Goal: Transaction & Acquisition: Purchase product/service

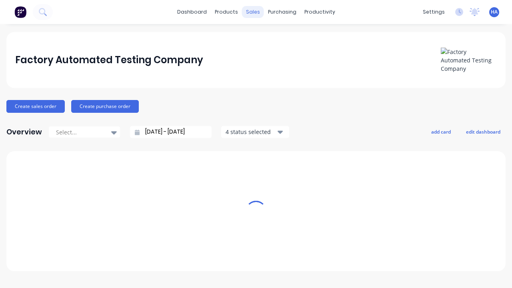
click at [253, 12] on div "sales" at bounding box center [253, 12] width 22 height 12
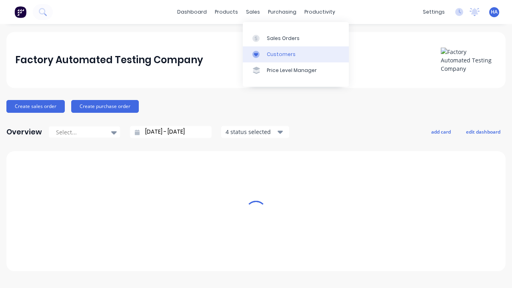
click at [296, 54] on link "Customers" at bounding box center [296, 54] width 106 height 16
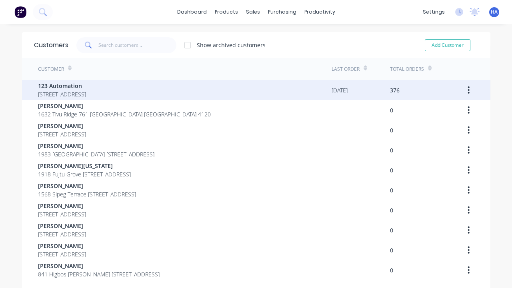
click at [86, 86] on span "123 Automation" at bounding box center [62, 86] width 48 height 8
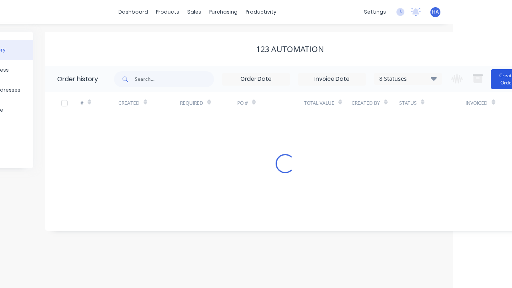
click at [491, 79] on button "Create Order" at bounding box center [507, 79] width 32 height 20
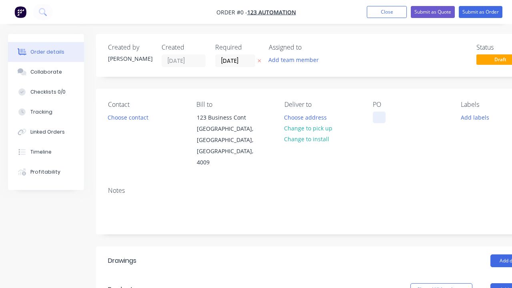
click at [379, 117] on div at bounding box center [379, 118] width 13 height 12
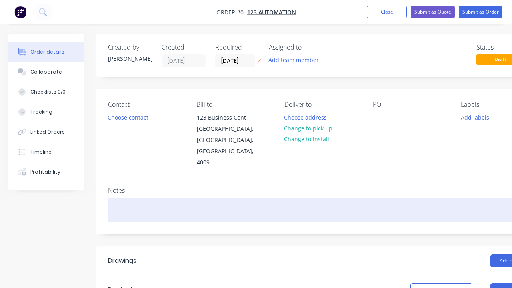
click at [298, 188] on div "Order details Collaborate Checklists 0/0 Tracking Linked Orders Timeline Profit…" at bounding box center [278, 284] width 557 height 501
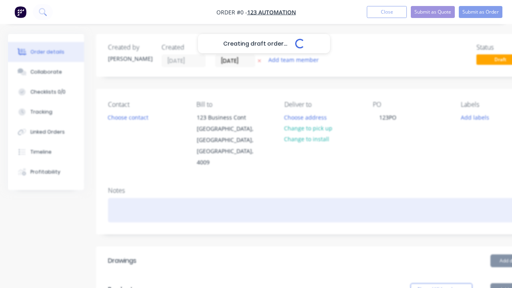
scroll to position [0, 24]
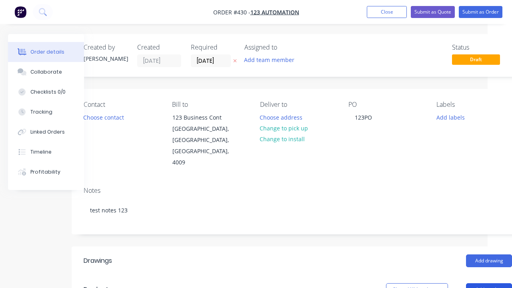
click at [489, 283] on button "Add product" at bounding box center [489, 289] width 46 height 13
